Goal: Find specific page/section: Find specific page/section

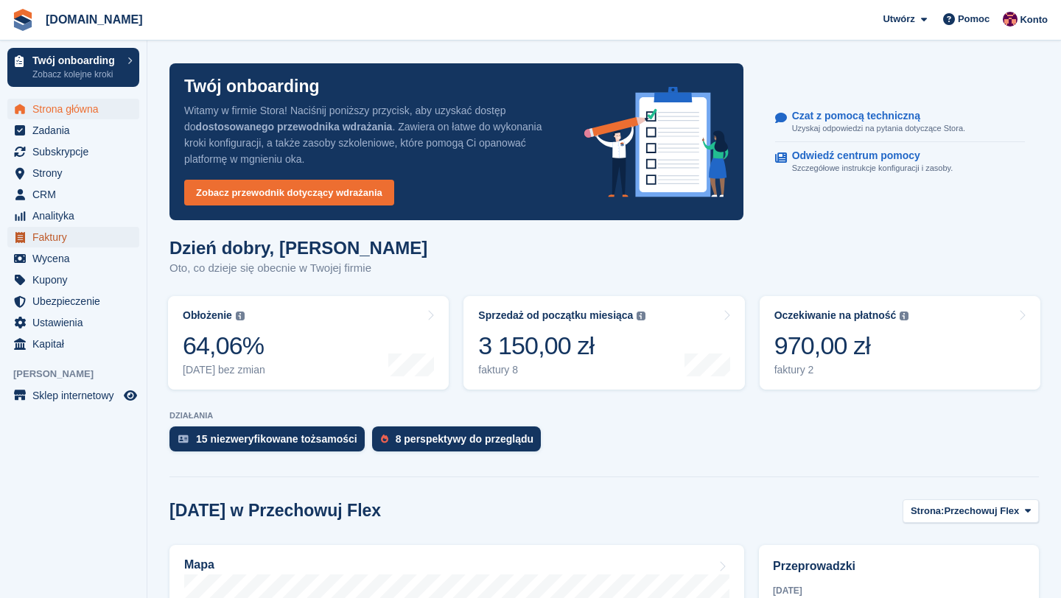
click at [69, 237] on span "Faktury" at bounding box center [76, 237] width 88 height 21
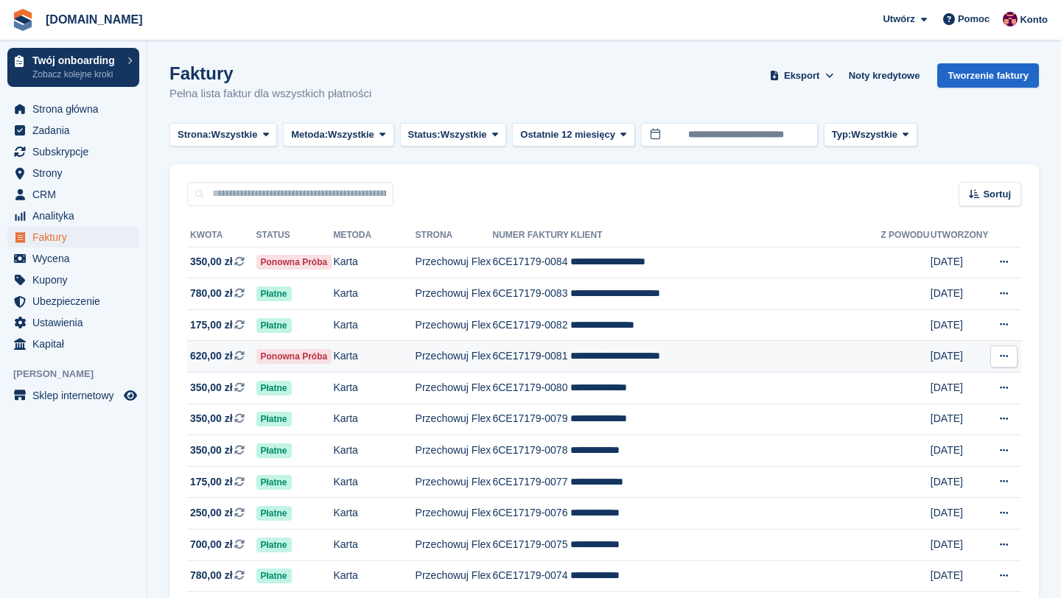
click at [218, 358] on span "620,00 zł" at bounding box center [211, 355] width 43 height 15
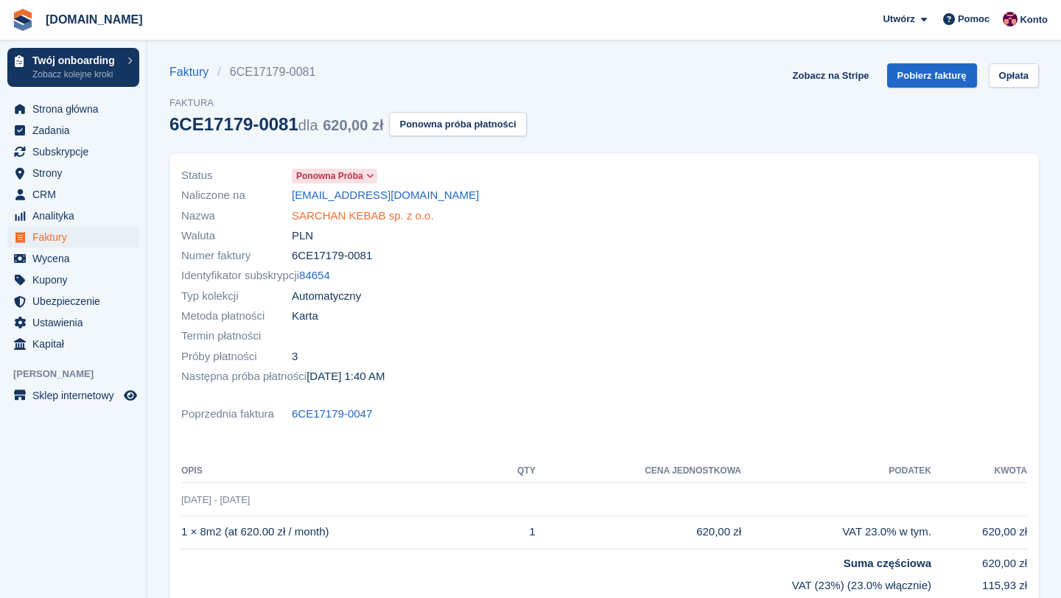
click at [351, 213] on link "SARCHAN KEBAB sp. z o.o." at bounding box center [363, 216] width 142 height 17
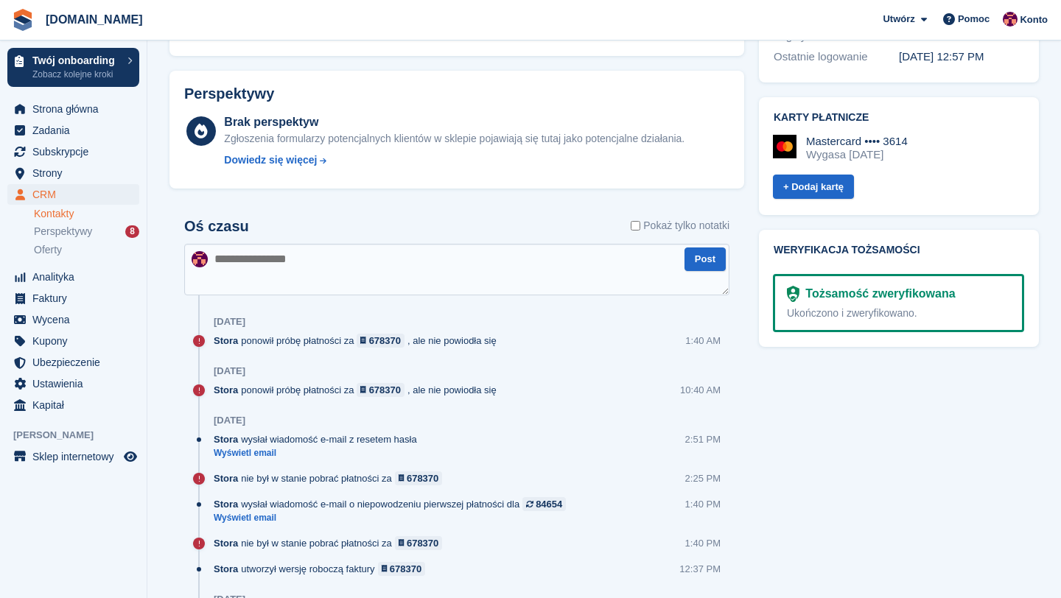
scroll to position [746, 0]
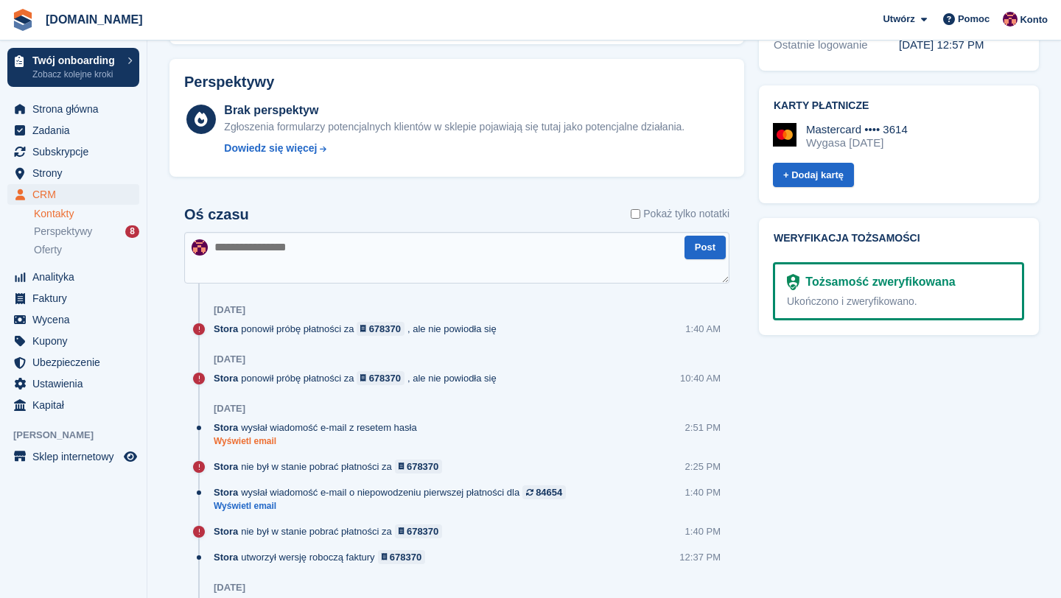
click at [248, 442] on link "Wyświetl email" at bounding box center [319, 441] width 211 height 13
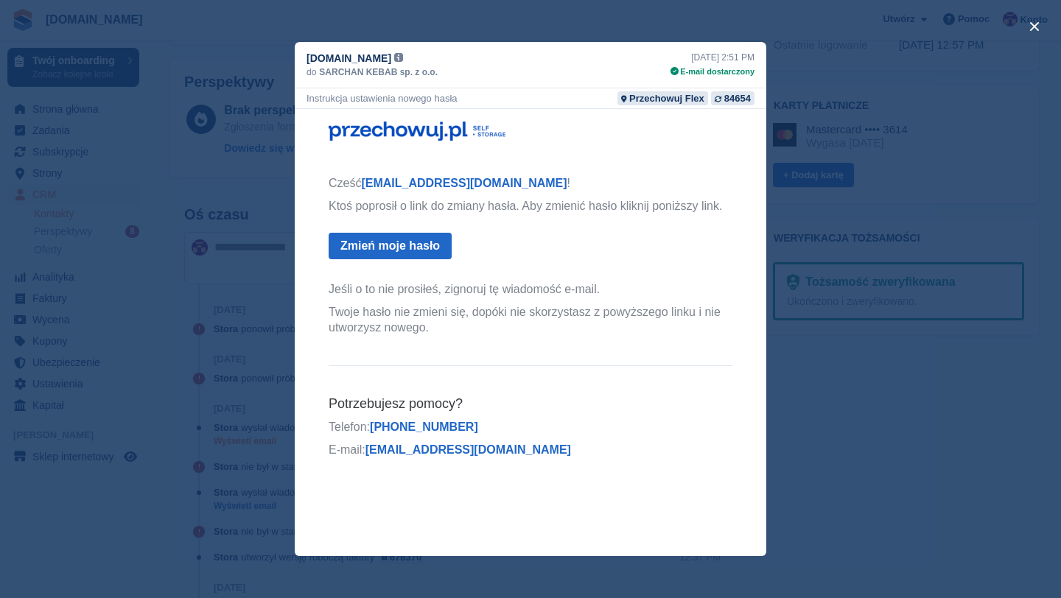
scroll to position [0, 0]
click at [810, 121] on div "close" at bounding box center [530, 299] width 1061 height 598
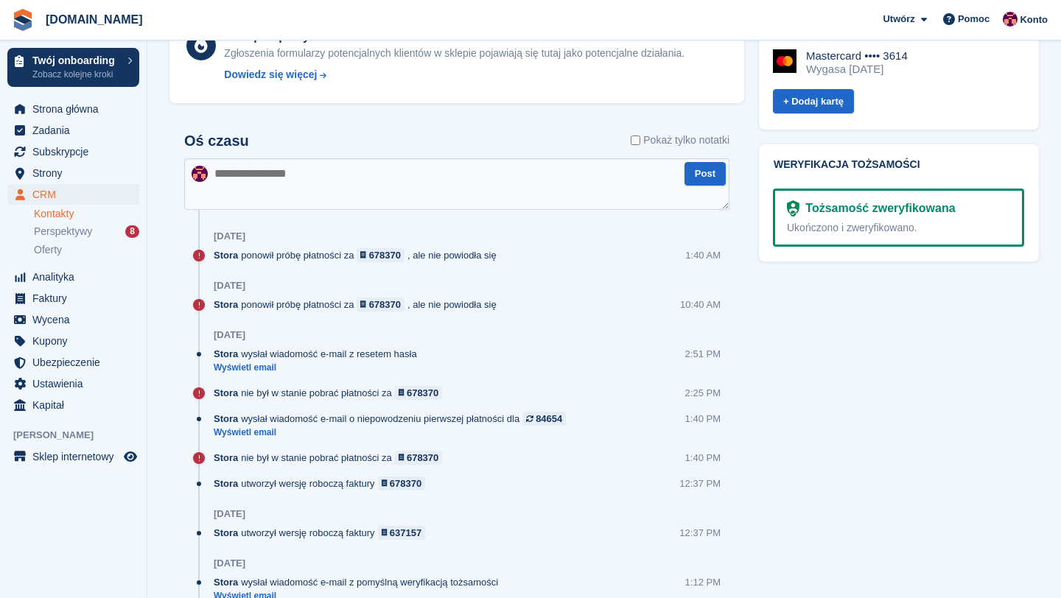
scroll to position [836, 0]
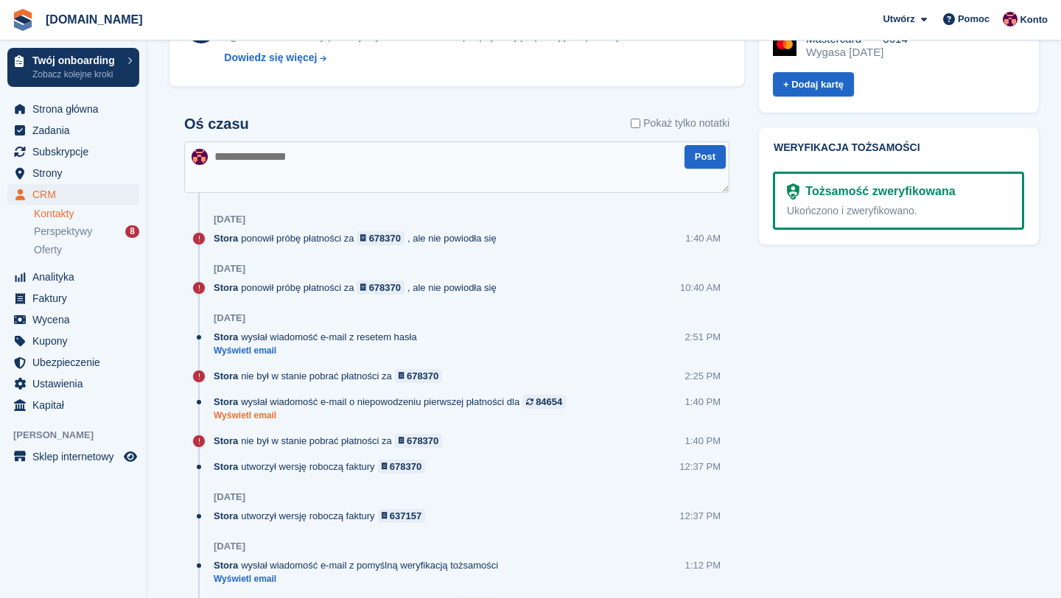
click at [251, 416] on link "Wyświetl email" at bounding box center [393, 416] width 359 height 13
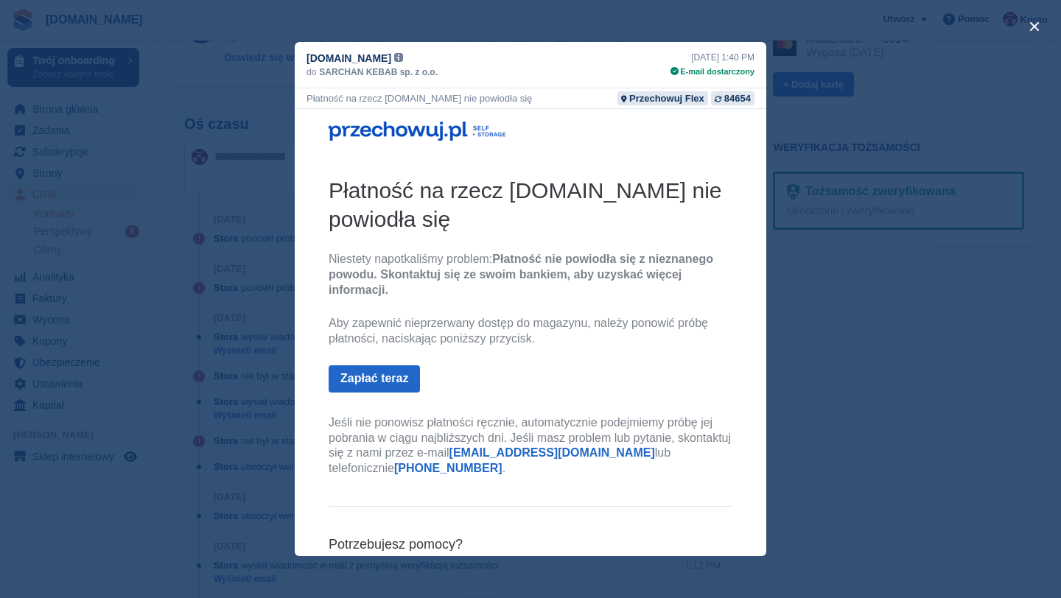
scroll to position [0, 0]
click at [241, 390] on div "close" at bounding box center [530, 299] width 1061 height 598
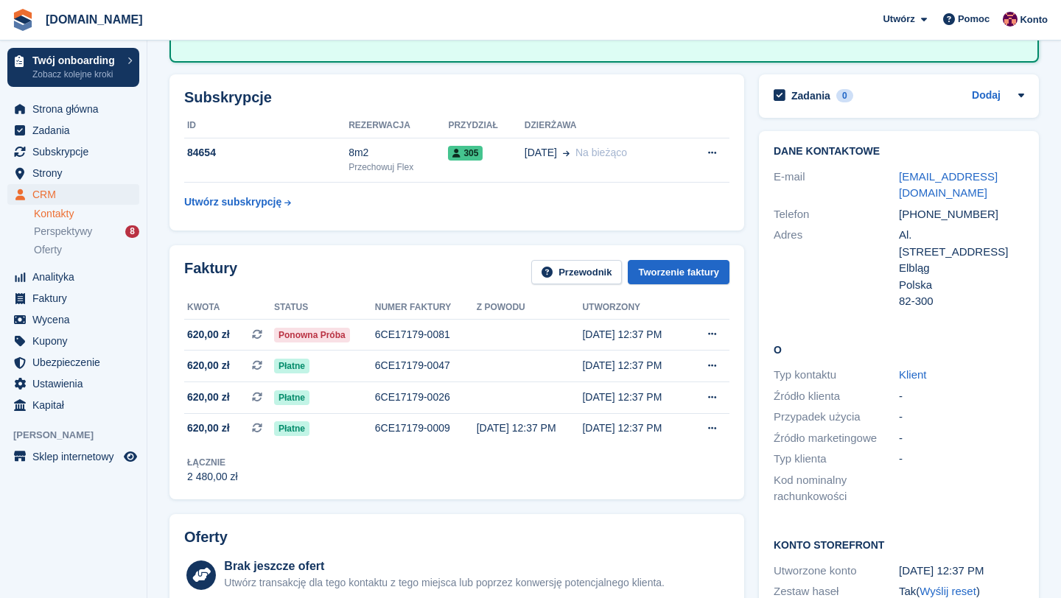
scroll to position [152, 0]
